Goal: Communication & Community: Share content

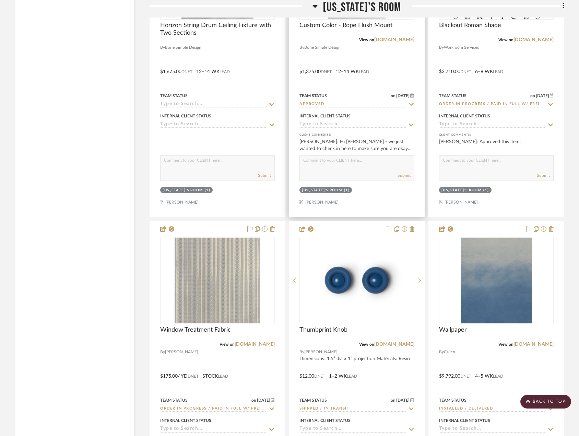
scroll to position [3053, 0]
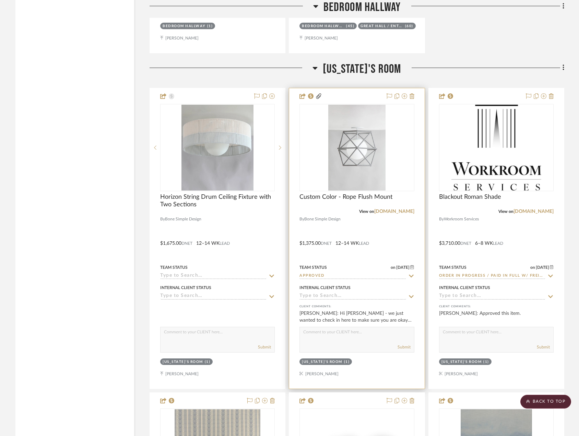
click at [390, 241] on div at bounding box center [356, 238] width 135 height 300
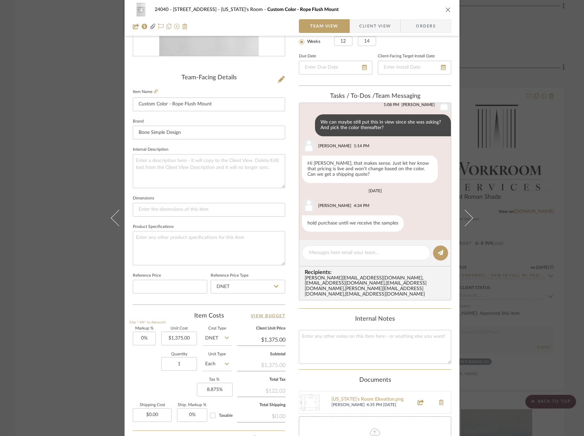
scroll to position [225, 0]
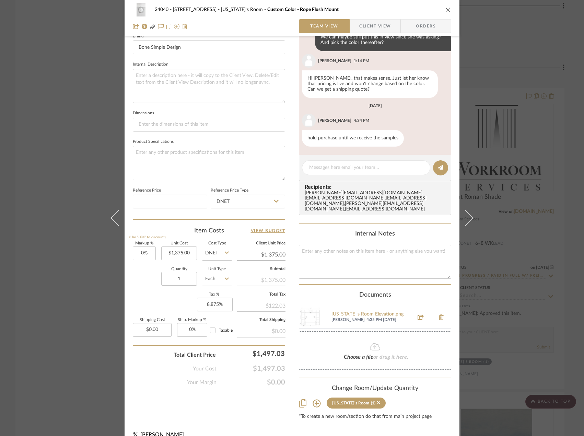
click at [352, 354] on span "Choose a file" at bounding box center [359, 356] width 30 height 5
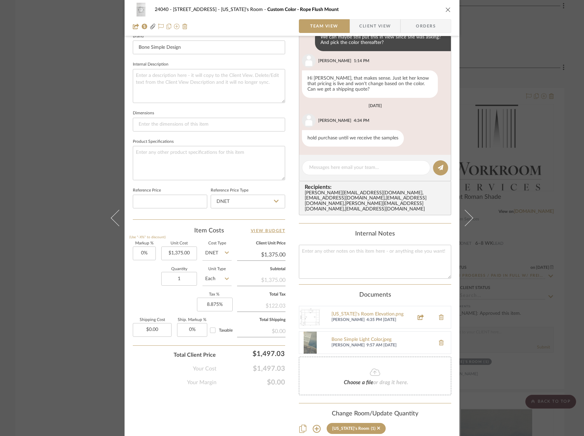
click at [380, 28] on span "Client View" at bounding box center [375, 26] width 32 height 14
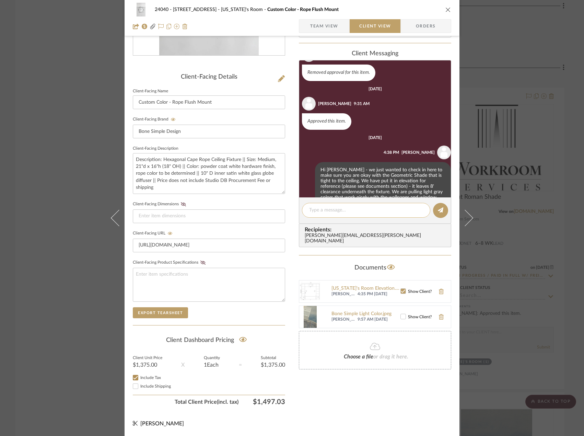
scroll to position [99, 0]
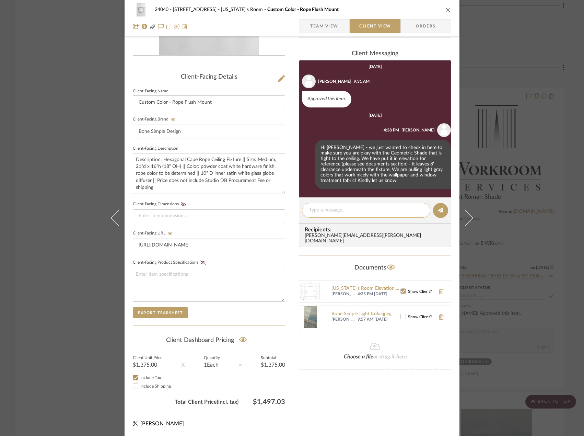
click at [349, 207] on textarea at bounding box center [366, 210] width 114 height 7
type textarea "Hi Hilary, hope you had a great weekend!"
drag, startPoint x: 399, startPoint y: 310, endPoint x: 396, endPoint y: 306, distance: 4.7
click at [401, 314] on icon at bounding box center [403, 316] width 5 height 5
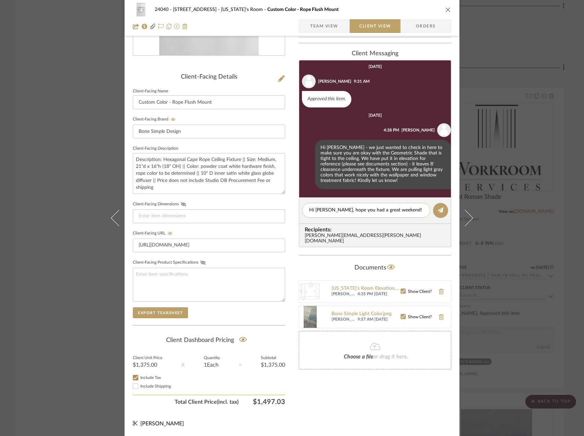
click at [404, 210] on textarea "Hi Hilary, hope you had a great weekend!" at bounding box center [366, 210] width 114 height 7
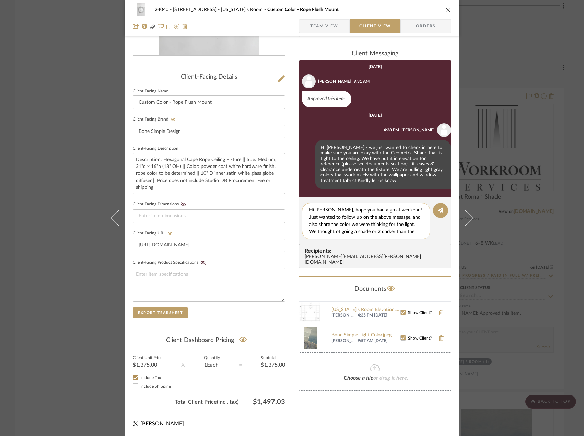
scroll to position [6, 0]
click at [334, 225] on textarea "Hi Hilary, hope you had a great weekend! Just wanted to follow up on the above …" at bounding box center [368, 221] width 119 height 29
click at [403, 229] on textarea "Hi Hilary, hope you had a great weekend! Just wanted to follow up on the above …" at bounding box center [368, 221] width 119 height 29
click at [417, 232] on textarea "Hi Hilary, hope you had a great weekend! Just wanted to follow up on the above …" at bounding box center [368, 221] width 119 height 29
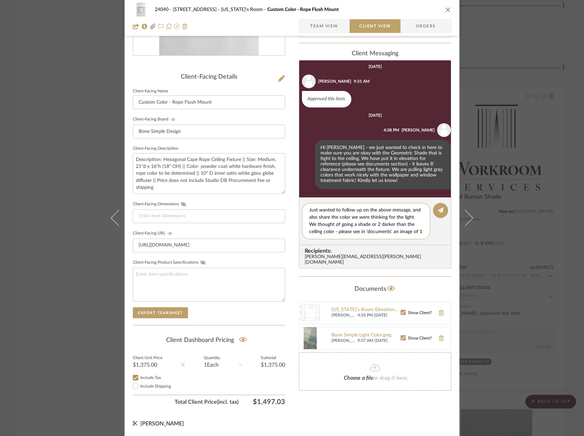
scroll to position [13, 0]
click at [333, 226] on textarea "Hi Hilary, hope you had a great weekend! Just wanted to follow up on the above …" at bounding box center [368, 221] width 119 height 29
click at [350, 233] on textarea "Hi Hilary, hope you had a great weekend! Just wanted to follow up on the above …" at bounding box center [368, 221] width 119 height 29
type textarea "Hi Hilary, hope you had a great weekend! Just wanted to follow up on the above …"
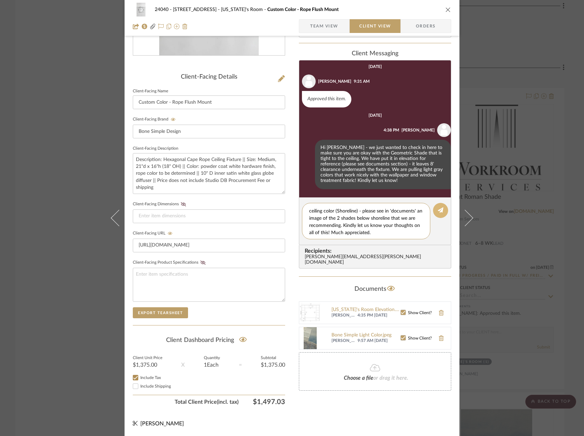
click at [438, 209] on icon at bounding box center [440, 209] width 5 height 5
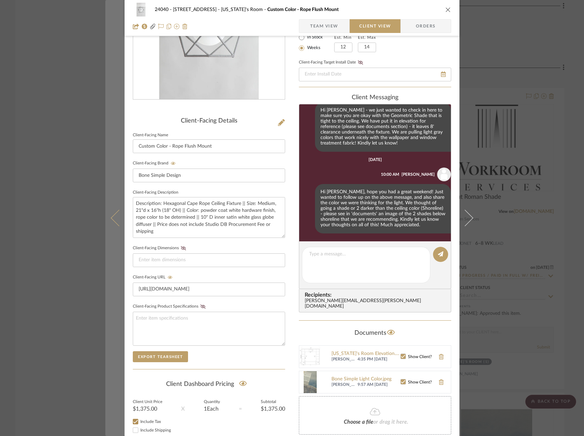
scroll to position [141, 0]
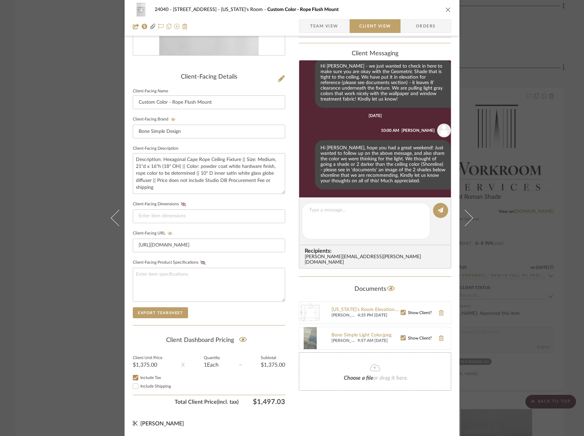
click at [23, 90] on div "24040 - 171 Columbia Heights Georgia's Room Custom Color - Rope Flush Mount Tea…" at bounding box center [292, 218] width 584 height 436
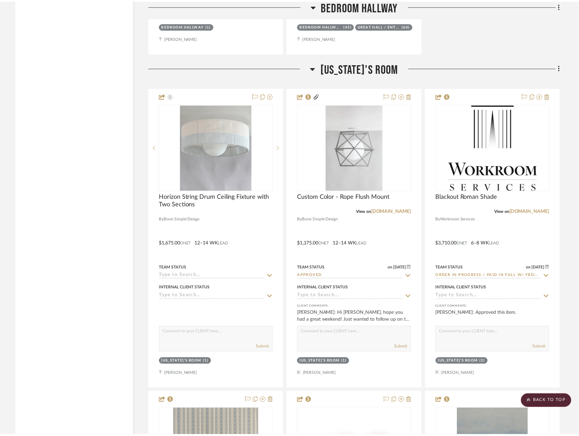
scroll to position [3053, 0]
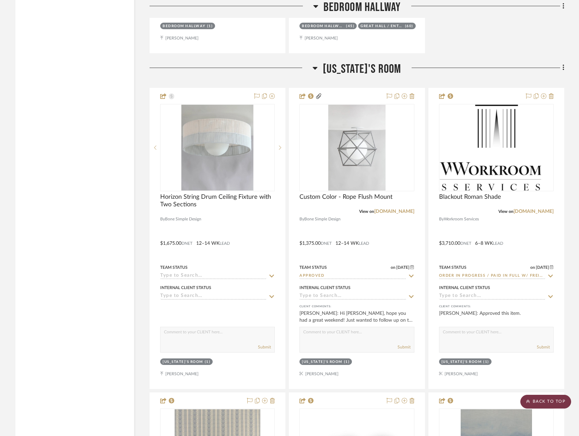
click at [549, 406] on scroll-to-top-button "BACK TO TOP" at bounding box center [545, 402] width 51 height 14
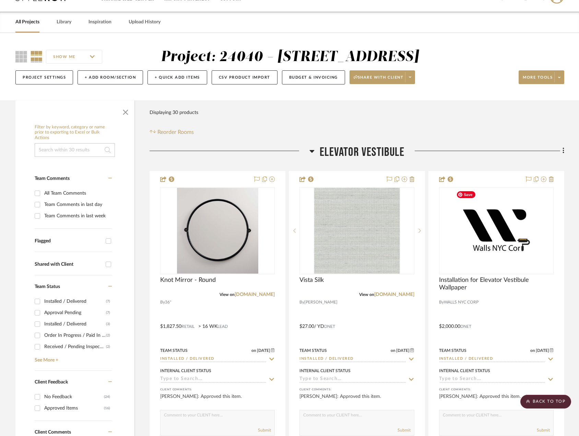
scroll to position [0, 0]
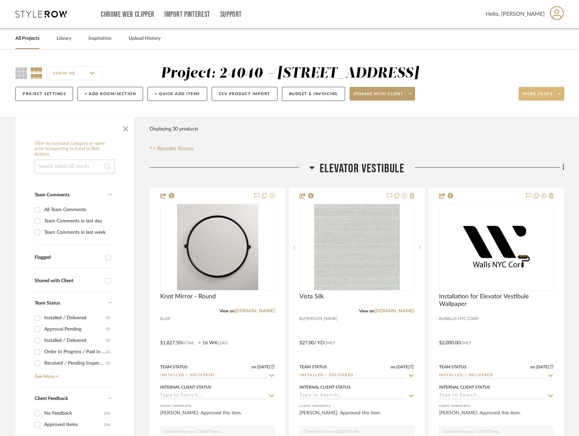
click at [559, 95] on icon at bounding box center [559, 94] width 2 height 4
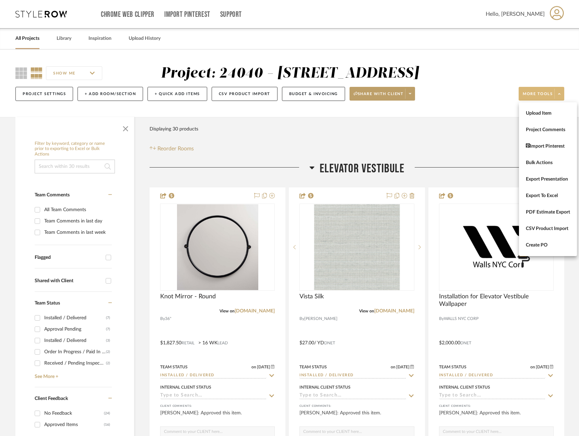
click at [409, 94] on div at bounding box center [289, 218] width 579 height 436
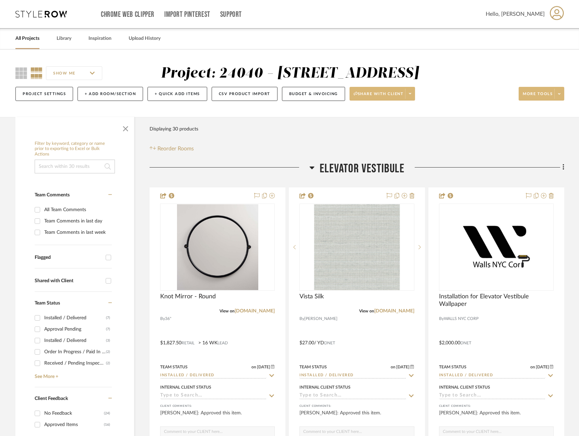
click at [411, 94] on icon at bounding box center [410, 94] width 2 height 4
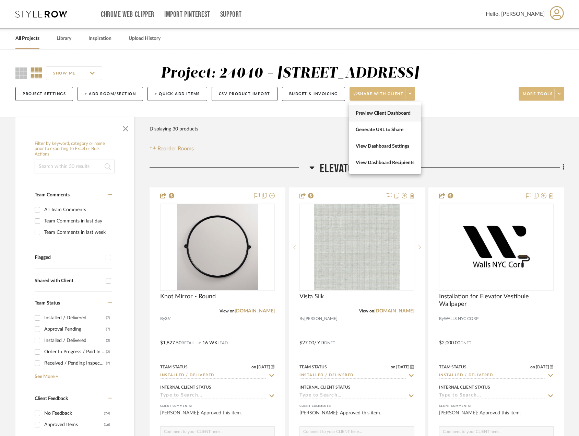
click at [394, 113] on span "Preview Client Dashboard" at bounding box center [385, 113] width 59 height 6
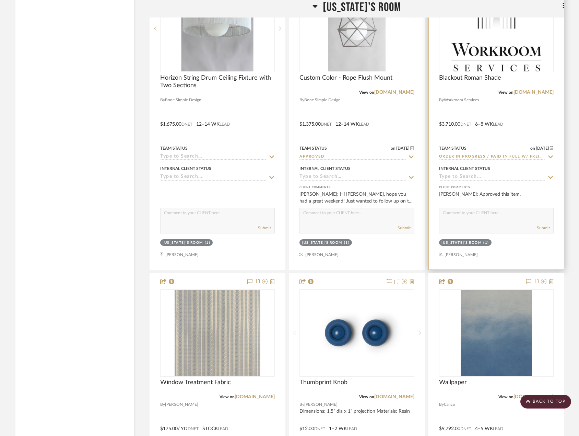
scroll to position [3122, 0]
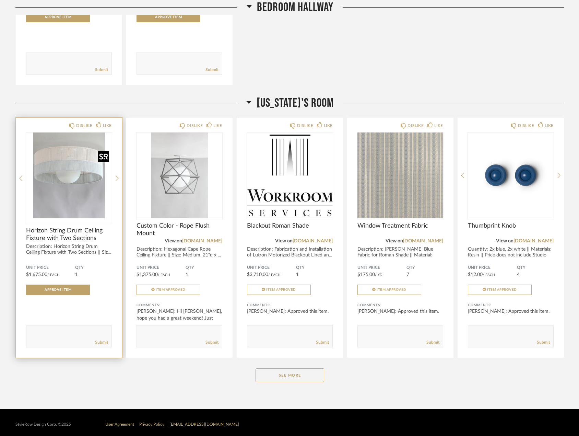
scroll to position [1667, 0]
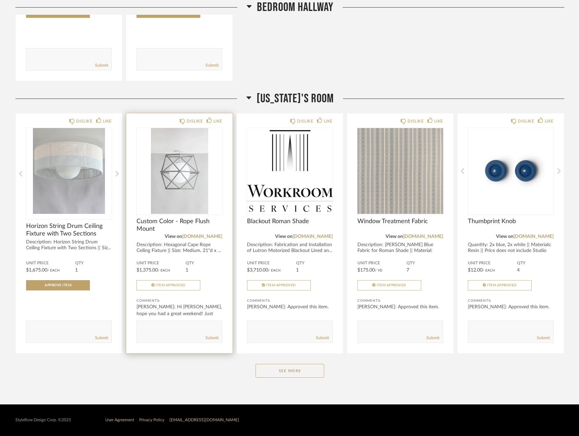
click at [188, 220] on span "Custom Color - Rope Flush Mount" at bounding box center [180, 225] width 86 height 15
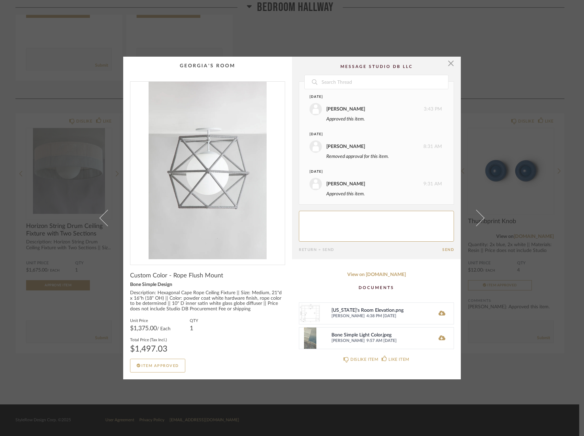
scroll to position [175, 0]
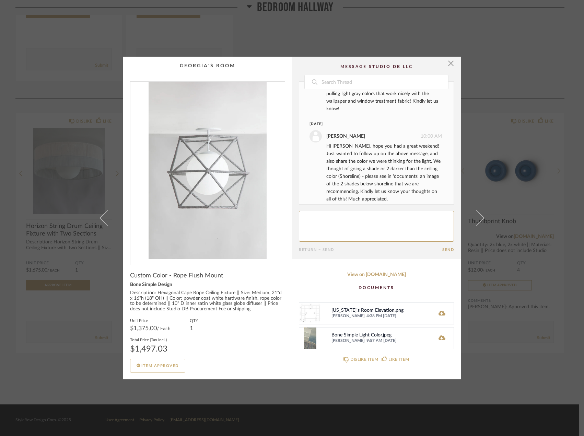
click at [312, 284] on cpp-item-attachments "Georgia's Room Elevation.png Kate Eanelli 4:38 PM 09/17/2025 Bone Simple Light …" at bounding box center [376, 313] width 155 height 71
